Goal: Task Accomplishment & Management: Manage account settings

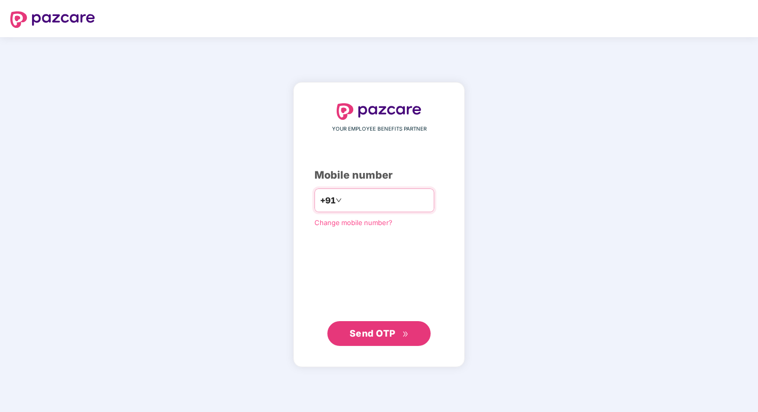
click at [355, 199] on input "number" at bounding box center [386, 200] width 85 height 17
type input "**********"
click at [382, 331] on span "Send OTP" at bounding box center [373, 332] width 46 height 11
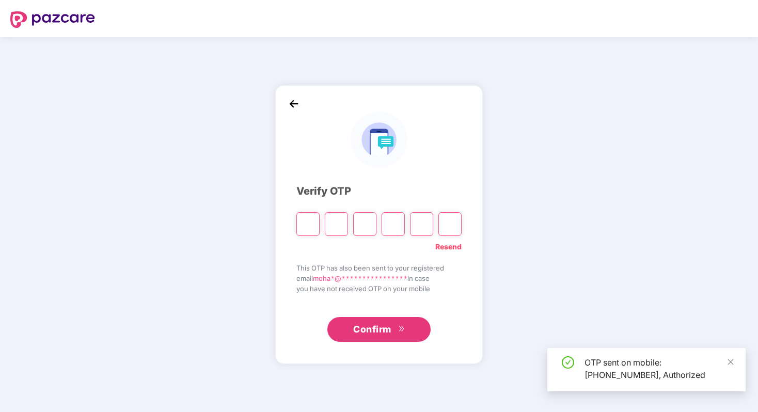
click at [309, 219] on input "Please enter verification code. Digit 1" at bounding box center [307, 224] width 23 height 24
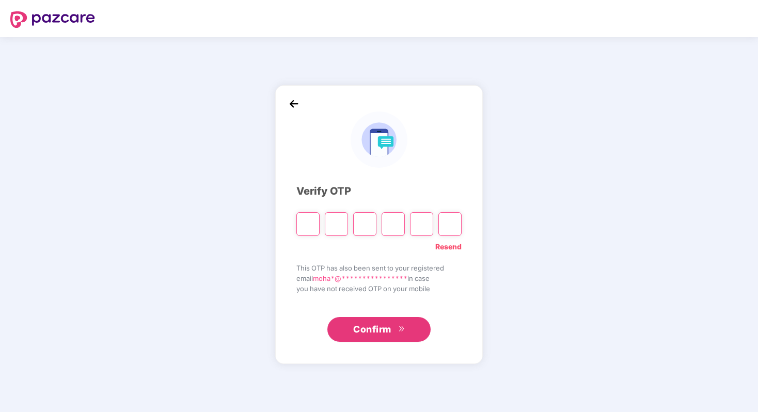
paste input "*"
type input "*"
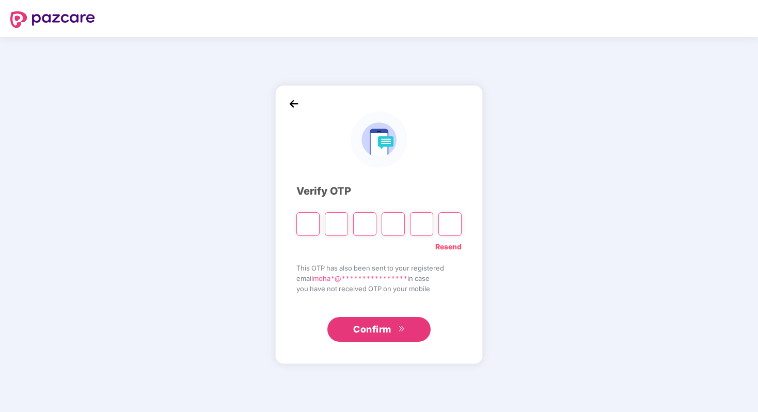
type input "*"
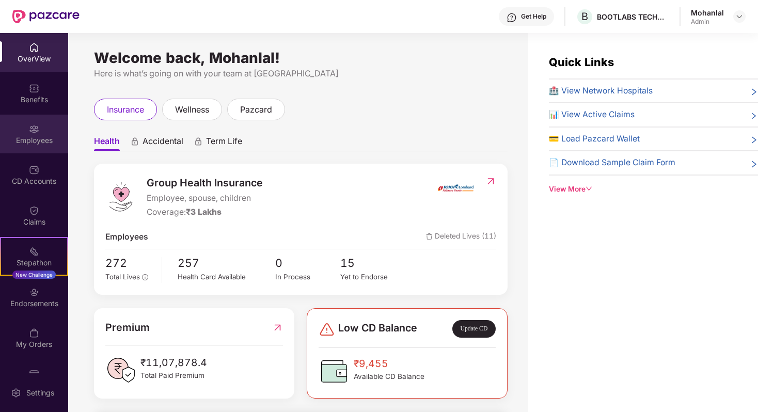
click at [40, 139] on div "Employees" at bounding box center [34, 140] width 68 height 10
